Goal: Task Accomplishment & Management: Use online tool/utility

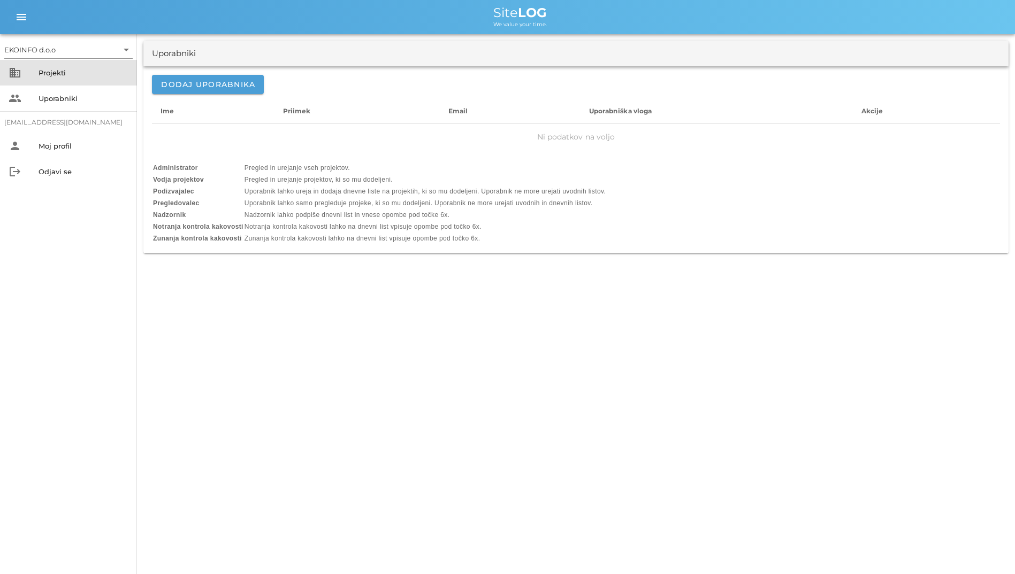
drag, startPoint x: 0, startPoint y: 0, endPoint x: 74, endPoint y: 70, distance: 101.8
click at [74, 70] on div "Projekti" at bounding box center [84, 72] width 90 height 9
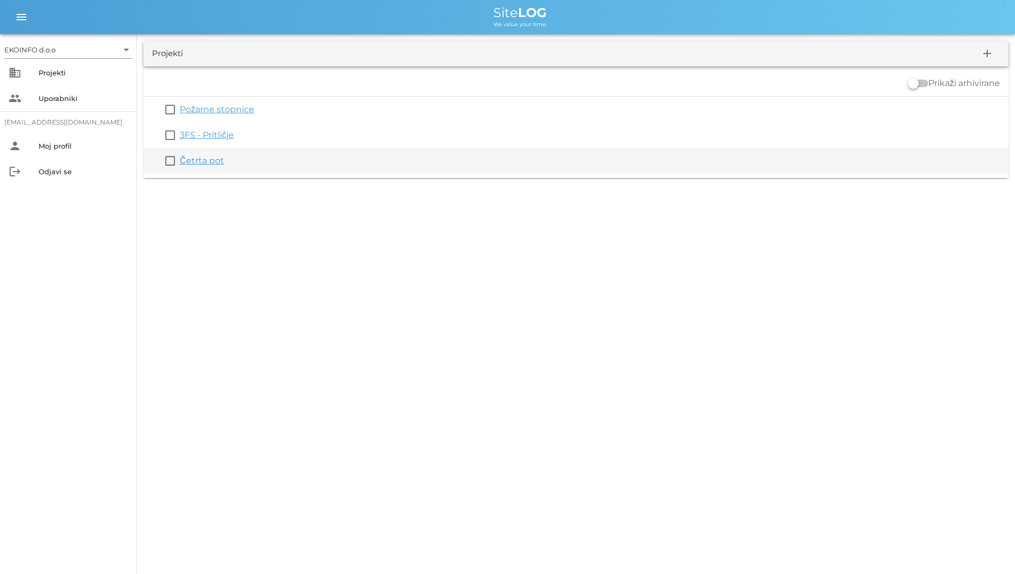
click at [197, 155] on div "Četrta pot" at bounding box center [592, 161] width 824 height 13
click at [199, 159] on link "Četrta pot" at bounding box center [202, 161] width 44 height 10
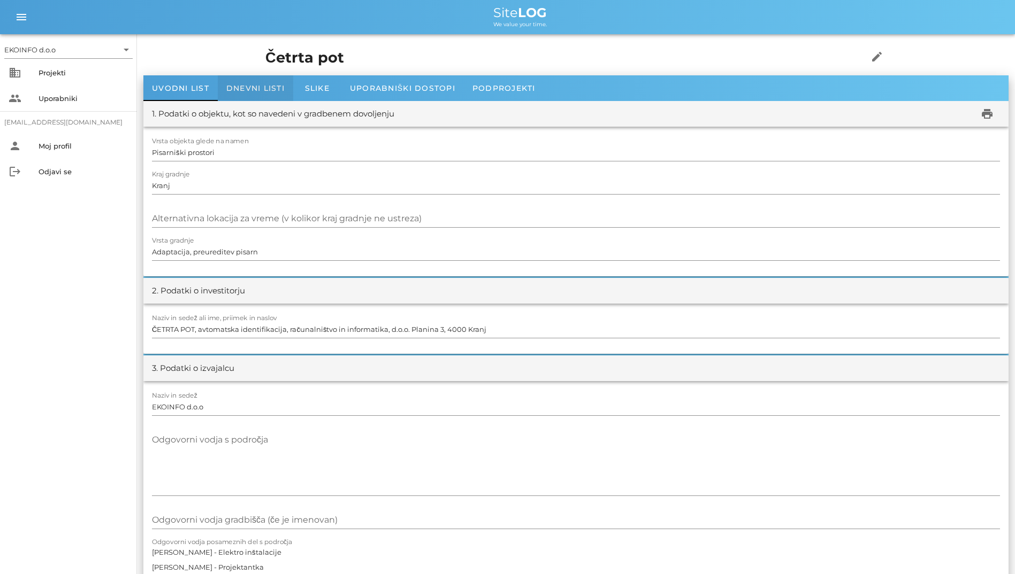
click at [247, 90] on span "Dnevni listi" at bounding box center [255, 88] width 58 height 10
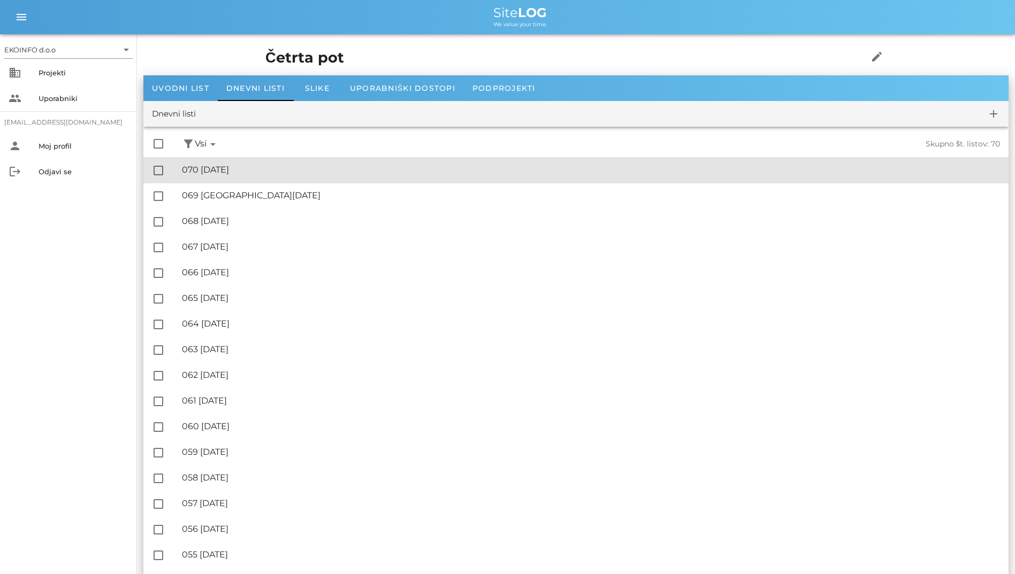
click at [253, 168] on div "🔏 070 [DATE]" at bounding box center [591, 170] width 818 height 10
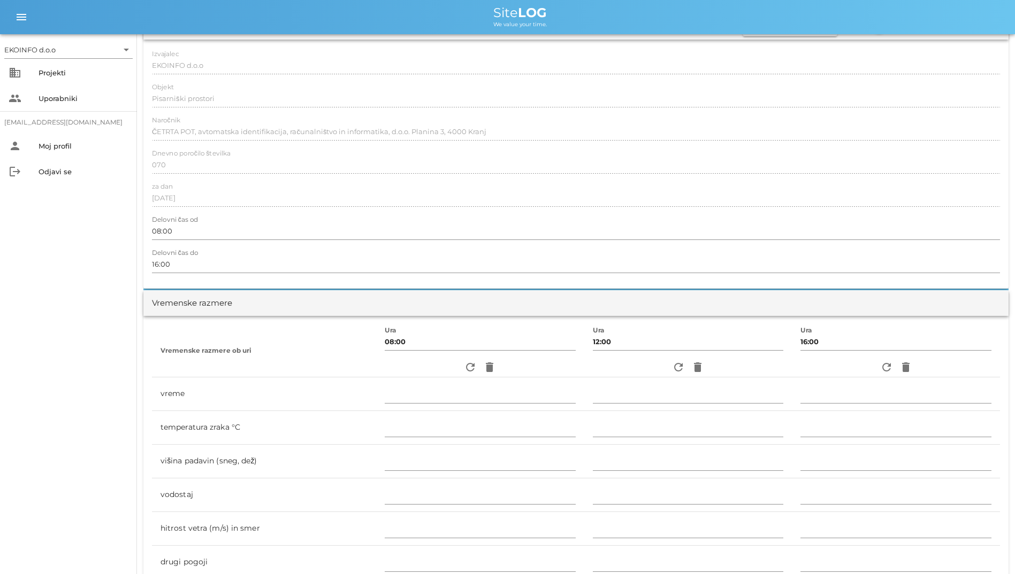
scroll to position [267, 0]
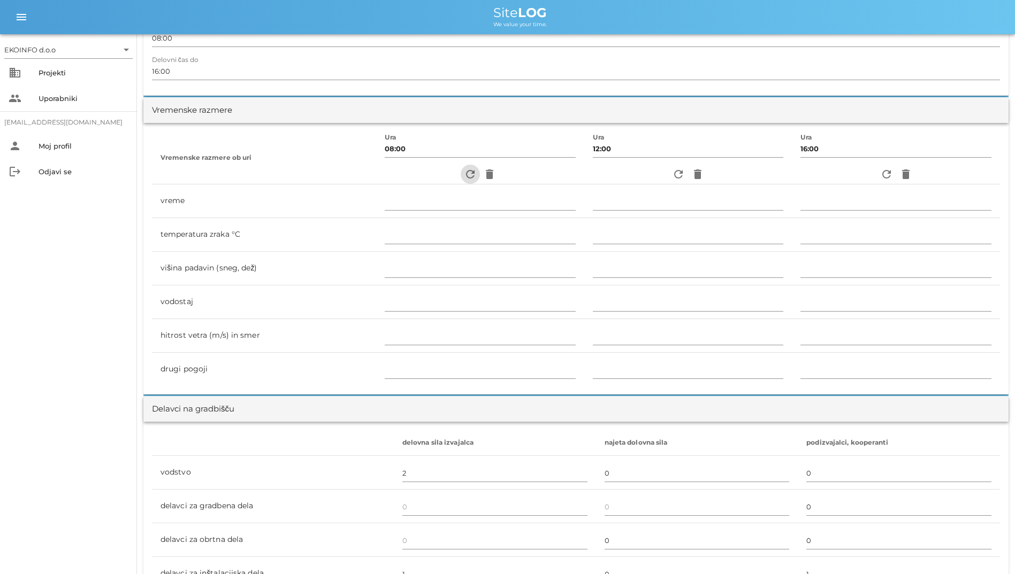
click at [464, 172] on icon "refresh" at bounding box center [470, 174] width 13 height 13
type input "jasno"
type input "21"
type input "0"
type input "1.39 m/s [PERSON_NAME] JV"
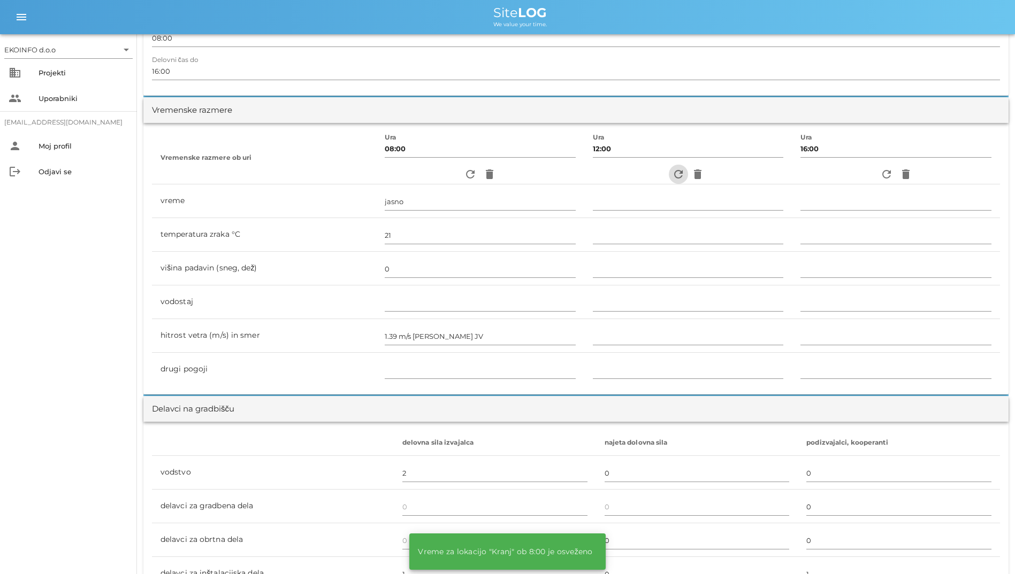
click at [669, 171] on span "refresh" at bounding box center [678, 174] width 19 height 13
type input "jasno"
type input "26"
type input "0"
type input "2.78 m/s šibek JV"
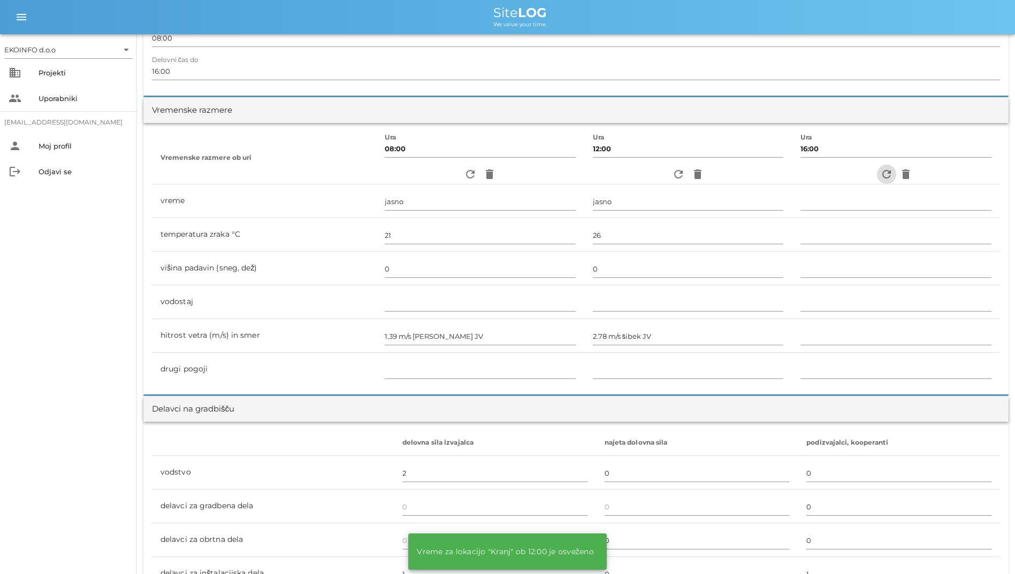
click at [882, 174] on icon "refresh" at bounding box center [886, 174] width 13 height 13
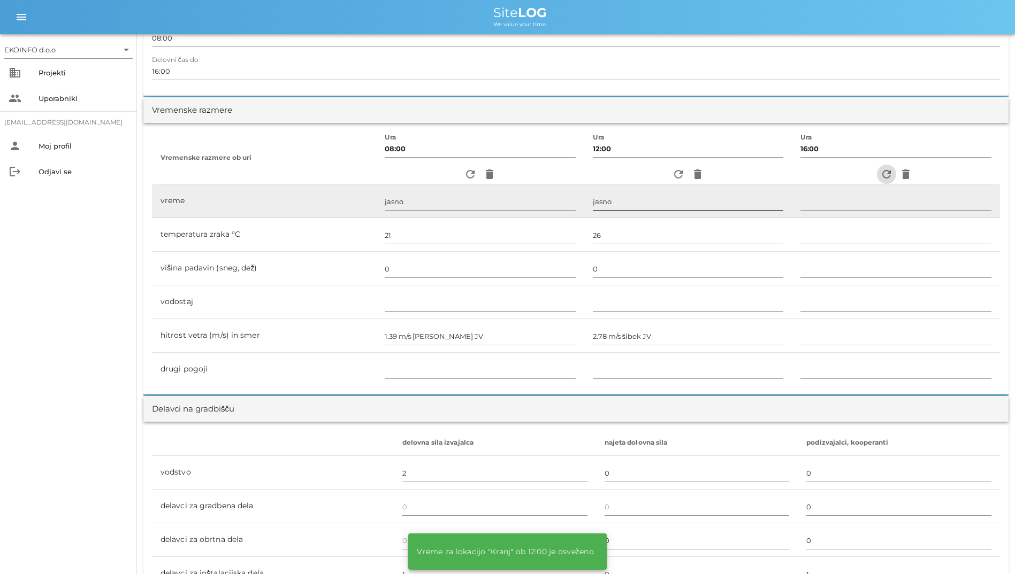
type input "jasno"
type input "26"
type input "0"
type input "2.22 m/s [PERSON_NAME] J"
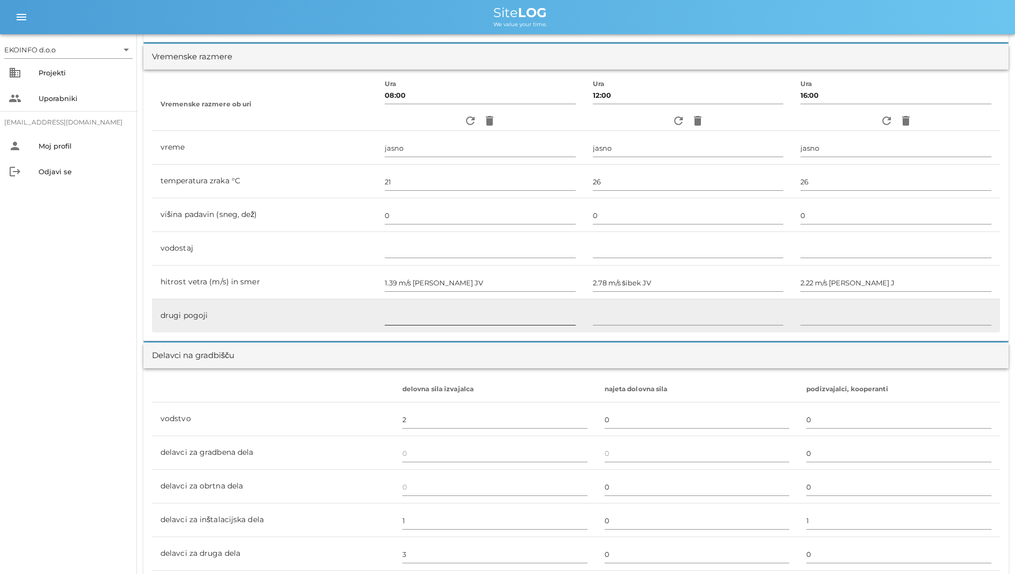
scroll to position [0, 0]
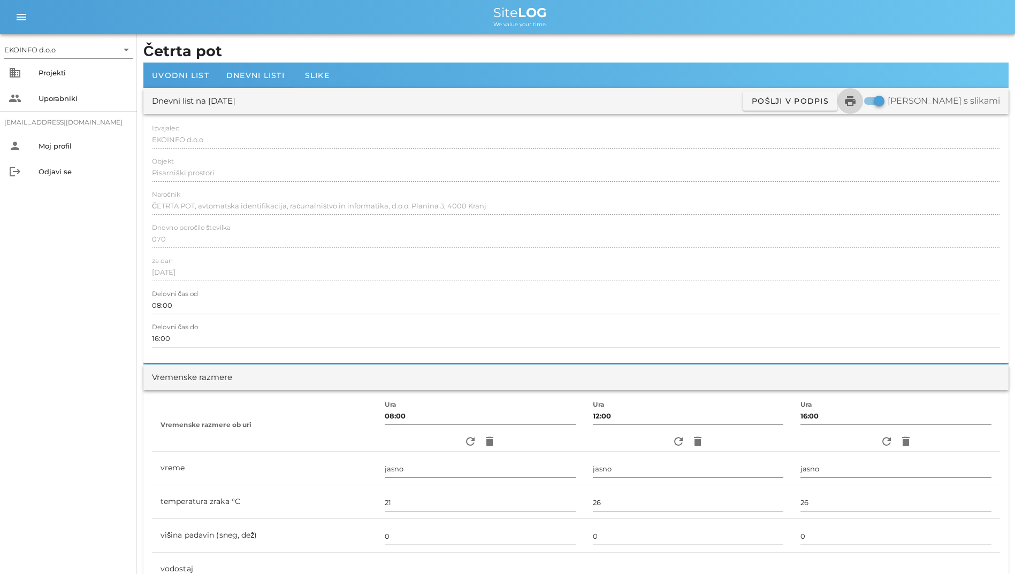
click at [856, 103] on icon "print" at bounding box center [849, 101] width 13 height 13
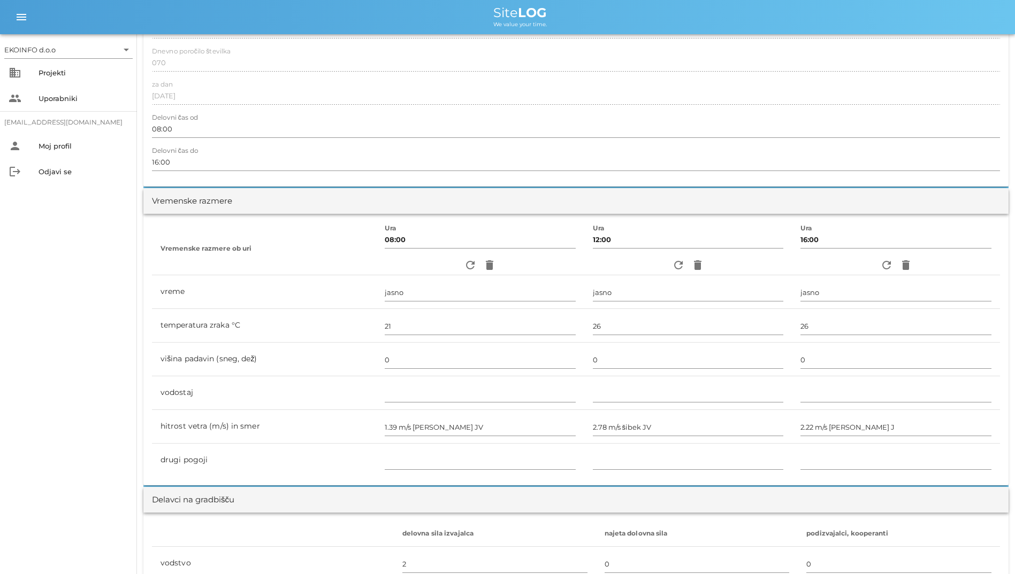
scroll to position [160, 0]
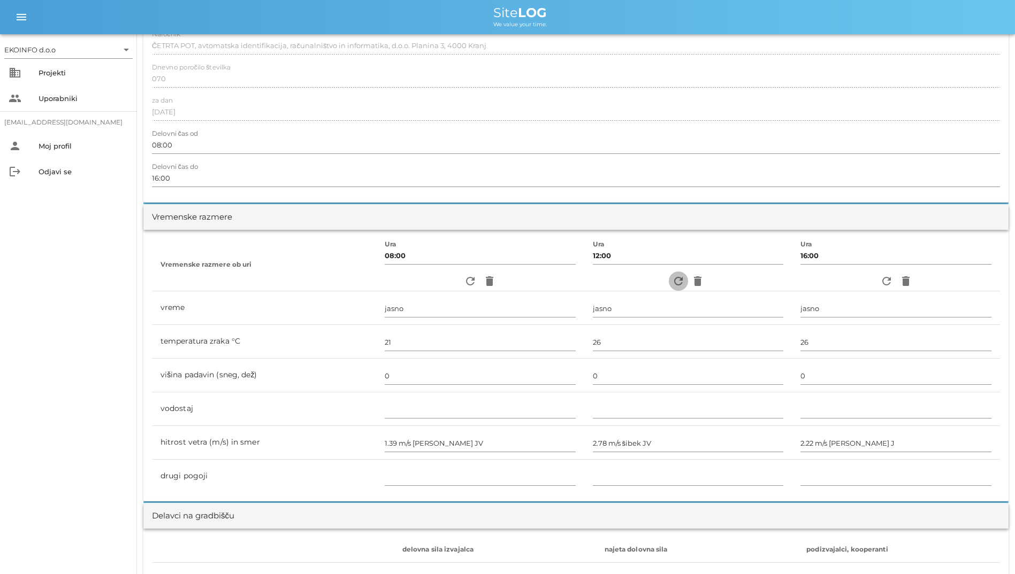
click at [673, 276] on icon "refresh" at bounding box center [678, 281] width 13 height 13
